Goal: Task Accomplishment & Management: Complete application form

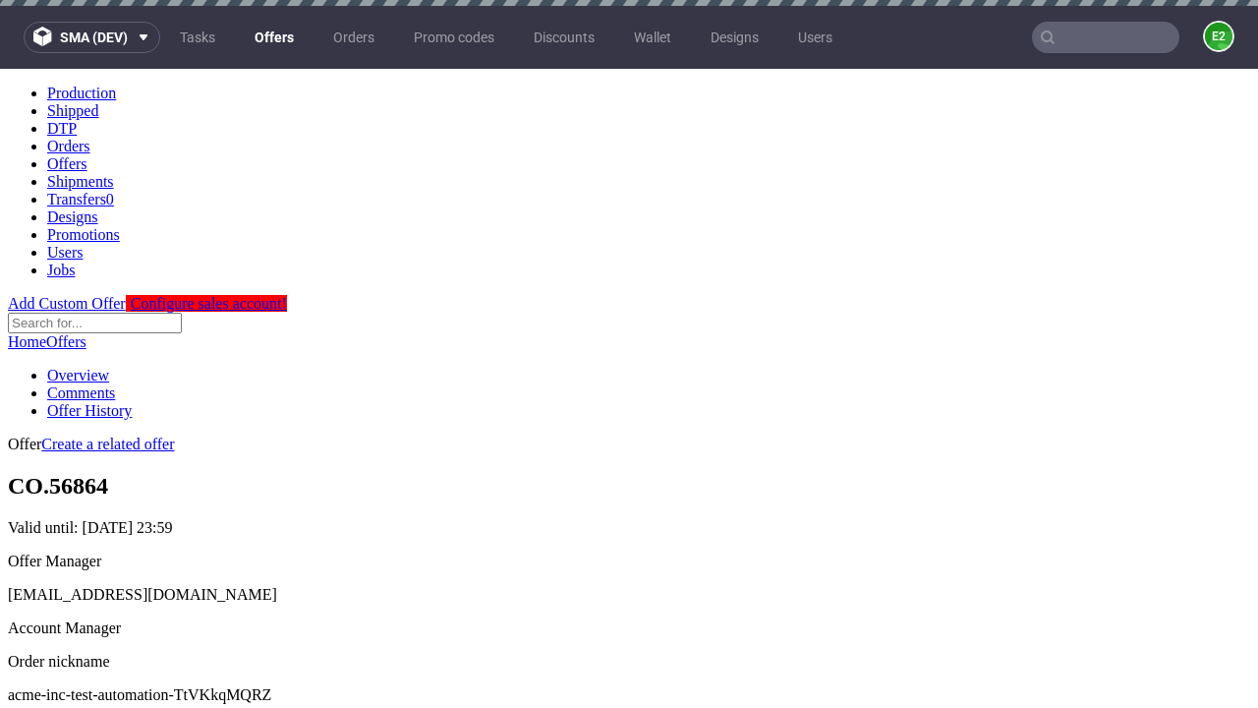
scroll to position [6, 0]
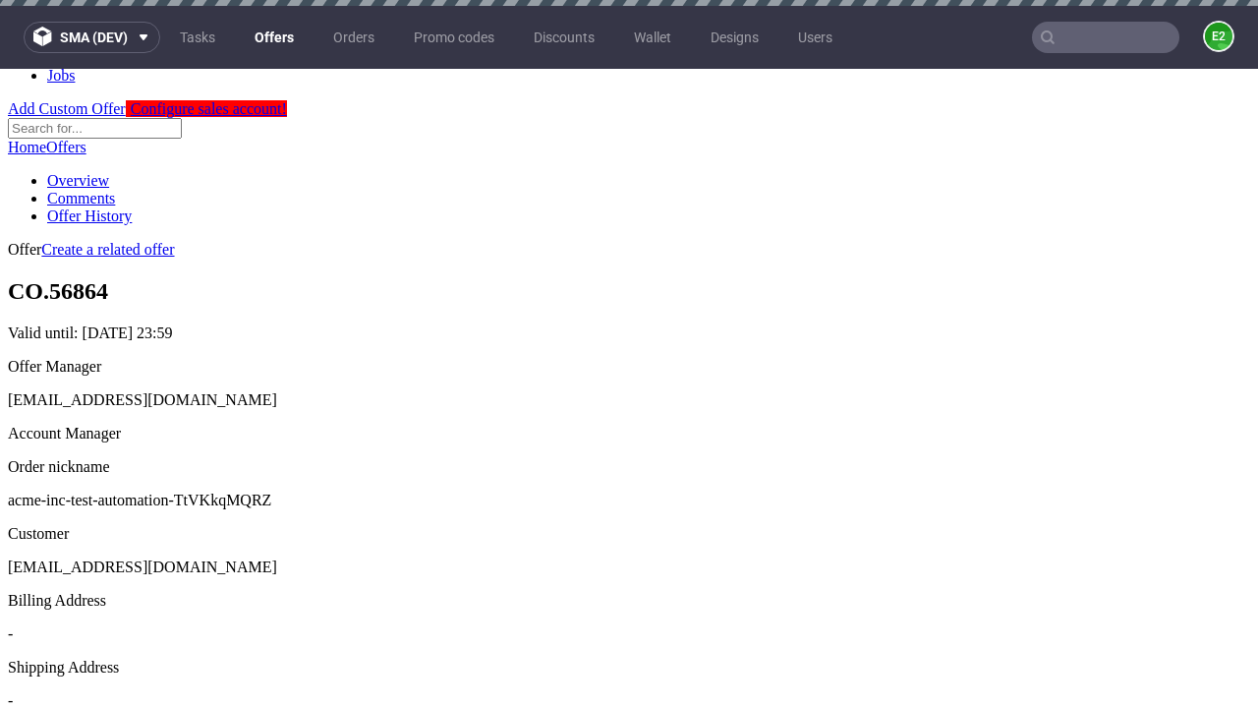
scroll to position [6, 0]
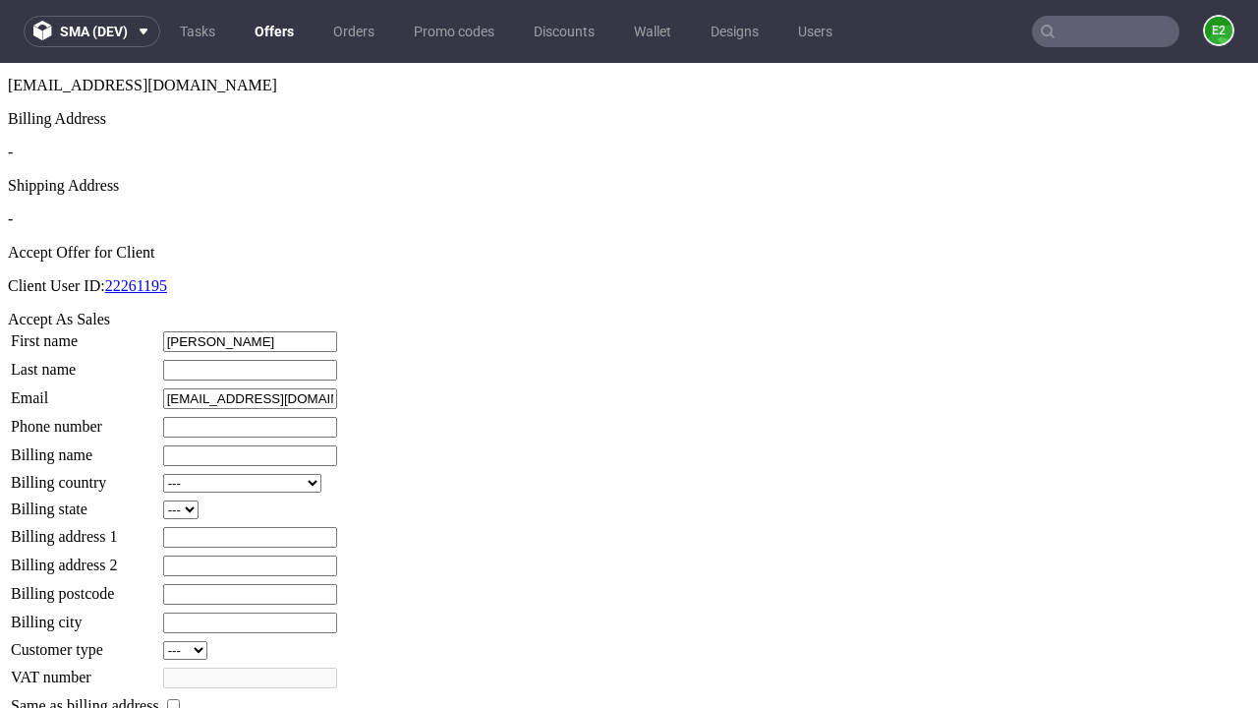
type input "[PERSON_NAME]"
type input "Lang"
type input "1509813888"
type input "Mattie98"
select select "13"
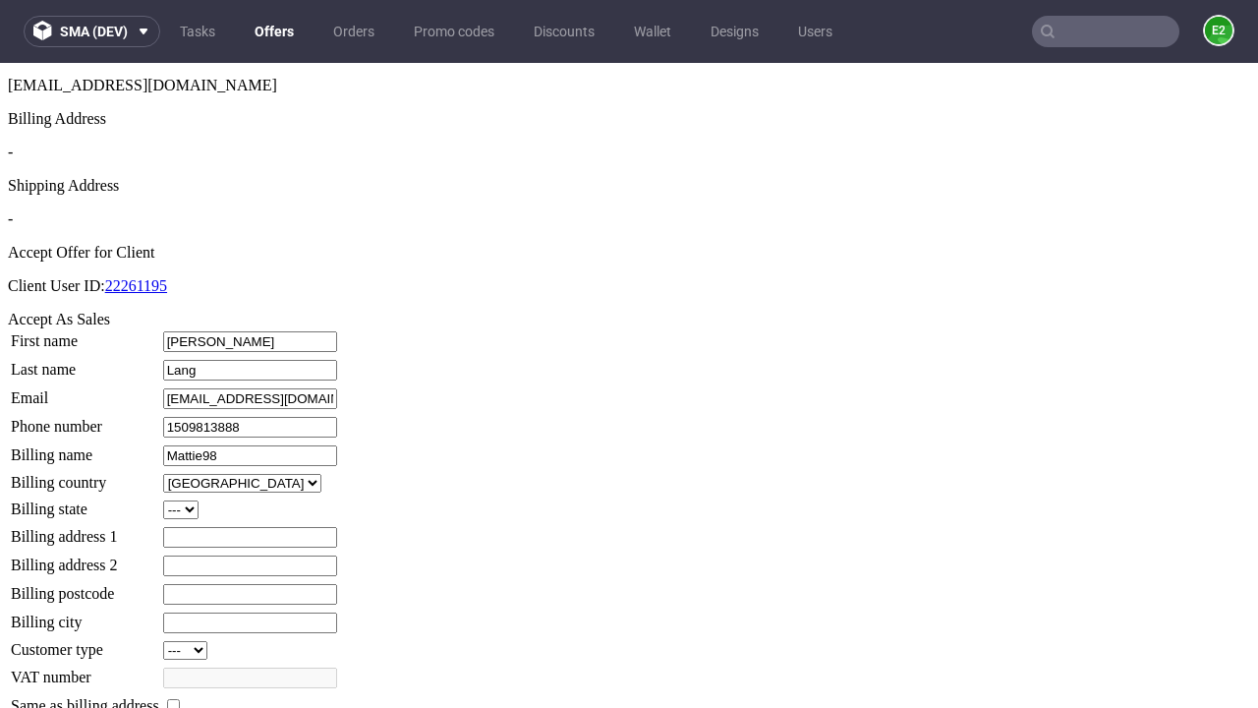
type input "Mattie98"
select select "132"
type input "[STREET_ADDRESS]"
type input "RJ14 9YE"
type input "Hills-over-Wisoky"
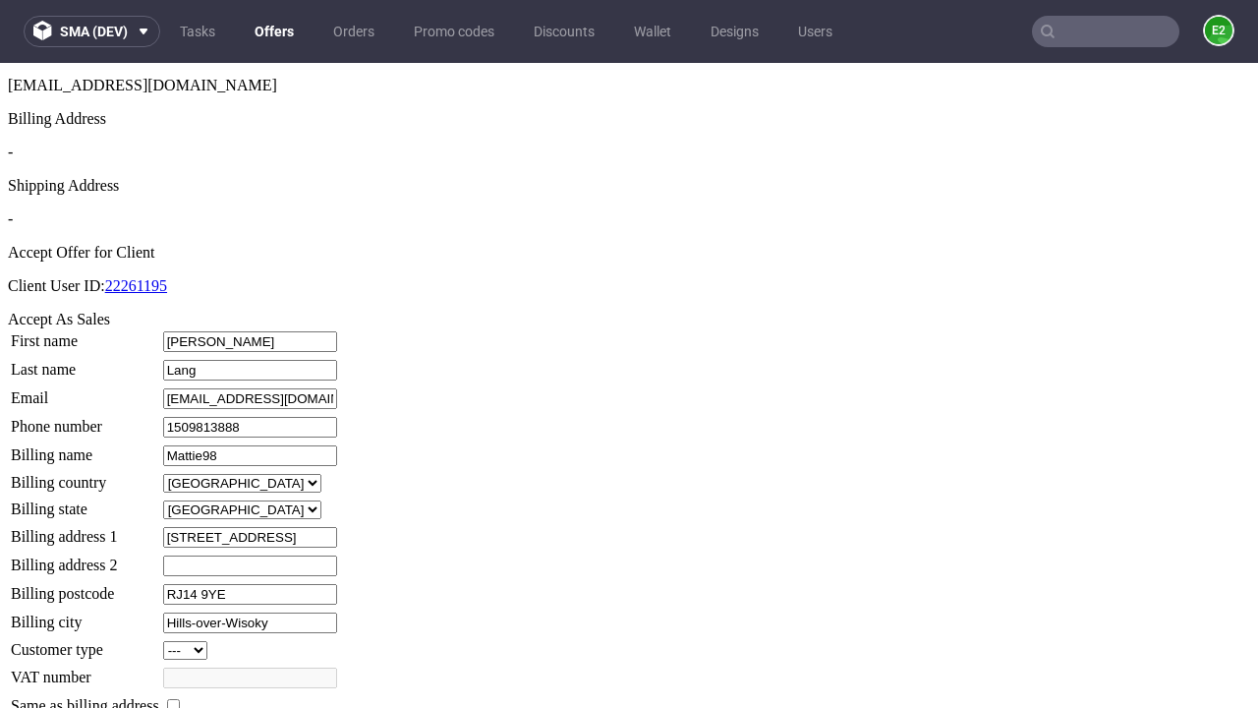
click at [180, 699] on input "checkbox" at bounding box center [173, 705] width 13 height 13
checkbox input "true"
type input "Mattie98"
select select "13"
type input "[STREET_ADDRESS]"
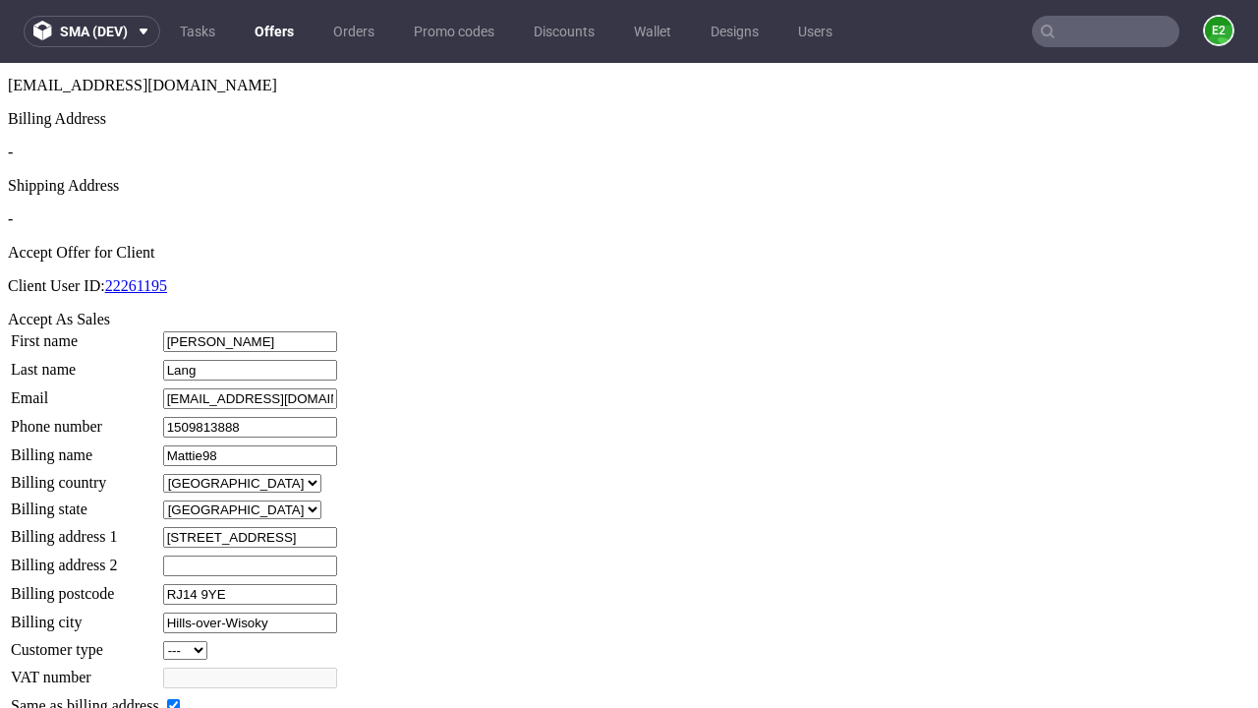
type input "RJ14 9YE"
type input "Hills-over-Wisoky"
select select "132"
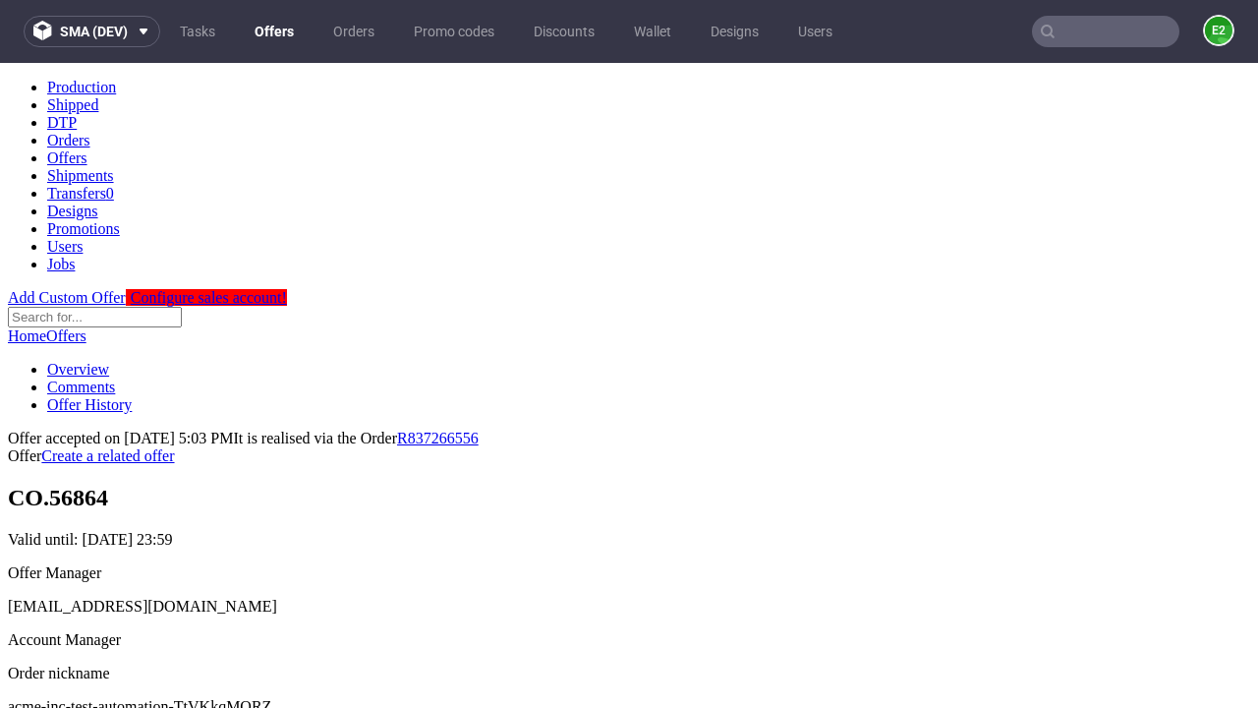
scroll to position [0, 0]
